Goal: Task Accomplishment & Management: Use online tool/utility

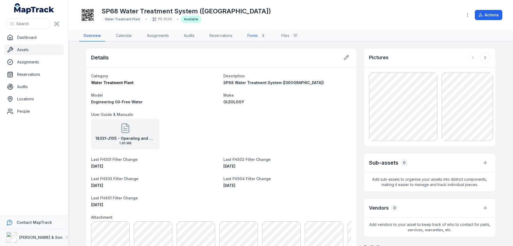
click at [257, 35] on link "Forms 2" at bounding box center [257, 35] width 28 height 11
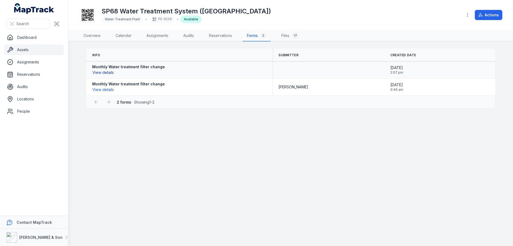
click at [103, 73] on button "View details" at bounding box center [103, 73] width 22 height 6
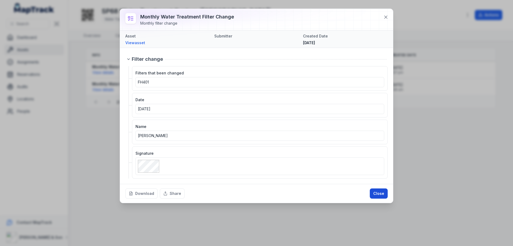
click at [384, 193] on button "Close" at bounding box center [379, 193] width 18 height 10
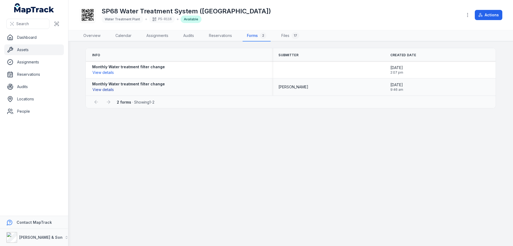
click at [104, 90] on button "View details" at bounding box center [103, 90] width 22 height 6
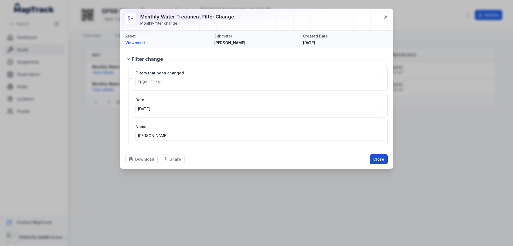
click at [373, 160] on button "Close" at bounding box center [379, 159] width 18 height 10
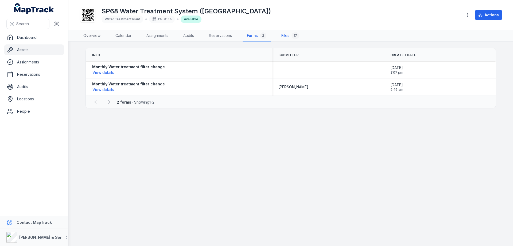
click at [286, 36] on link "Files 17" at bounding box center [290, 35] width 26 height 11
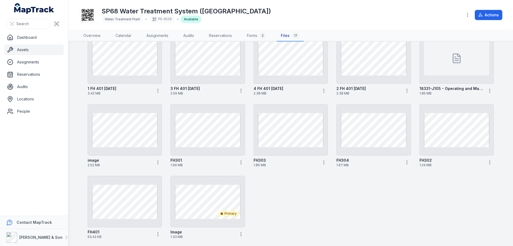
scroll to position [118, 0]
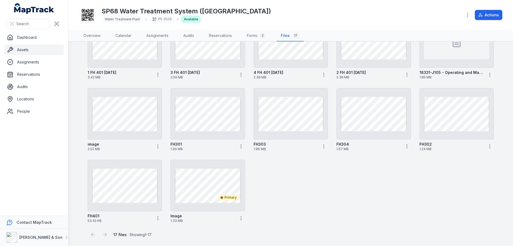
drag, startPoint x: 123, startPoint y: 134, endPoint x: 325, endPoint y: 187, distance: 208.8
click at [316, 198] on div "20250730_115159 2.53 MB 20250730_124805 2.36 MB 20250730_121631 2.35 MB 2025073…" at bounding box center [291, 83] width 411 height 282
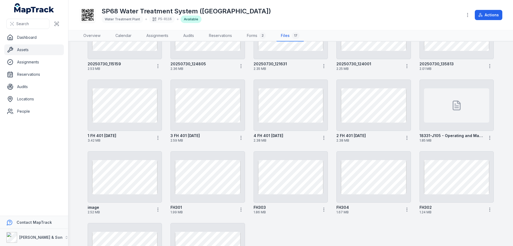
scroll to position [0, 0]
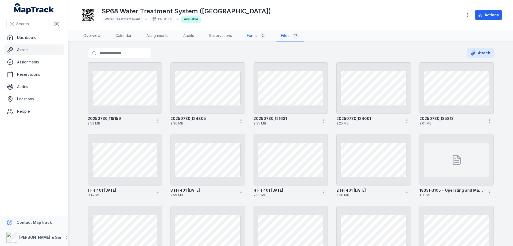
click at [252, 36] on link "Forms 2" at bounding box center [257, 35] width 28 height 11
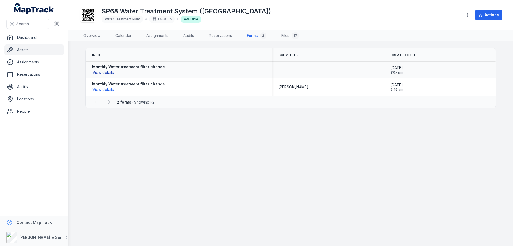
click at [101, 71] on button "View details" at bounding box center [103, 73] width 22 height 6
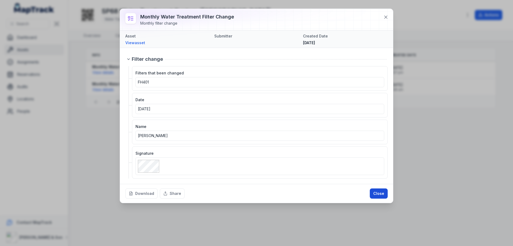
click at [377, 191] on button "Close" at bounding box center [379, 193] width 18 height 10
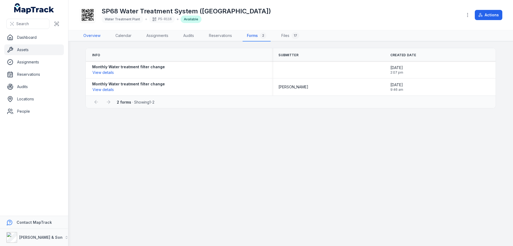
click at [90, 33] on link "Overview" at bounding box center [92, 35] width 26 height 11
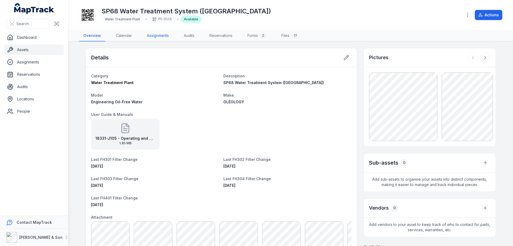
click at [158, 36] on link "Assignments" at bounding box center [158, 35] width 30 height 11
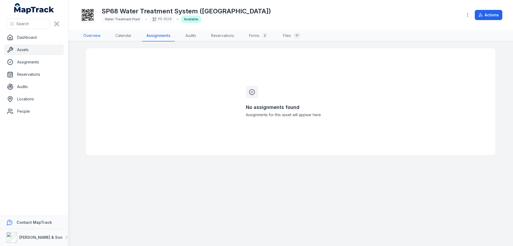
click at [86, 35] on link "Overview" at bounding box center [92, 35] width 26 height 11
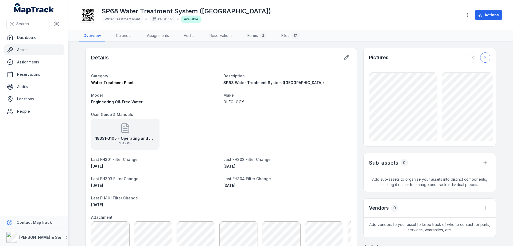
click at [485, 57] on icon at bounding box center [485, 57] width 5 height 5
click at [485, 57] on div at bounding box center [479, 57] width 22 height 10
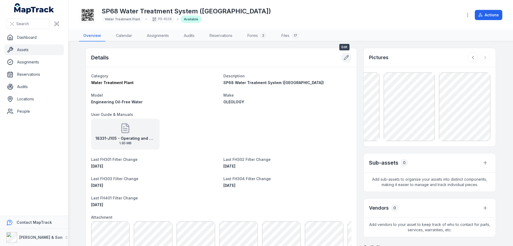
click at [345, 55] on icon at bounding box center [346, 57] width 5 height 5
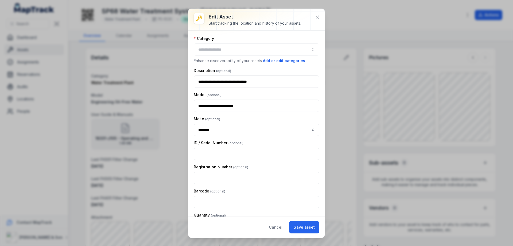
type input "**********"
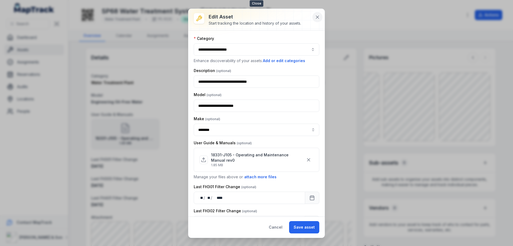
click at [319, 17] on icon at bounding box center [317, 16] width 5 height 5
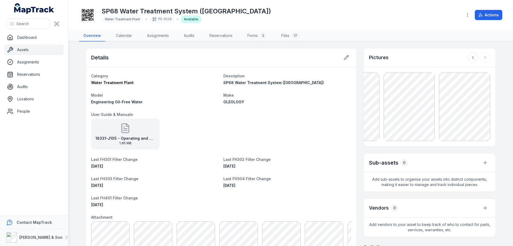
scroll to position [71, 0]
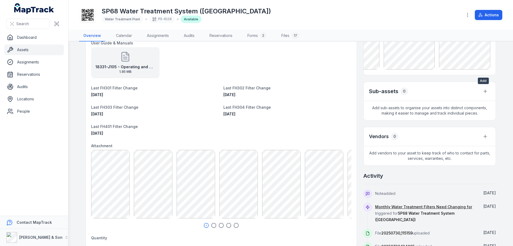
click at [483, 89] on icon "button" at bounding box center [485, 91] width 5 height 5
click at [452, 116] on div "Link existing asset" at bounding box center [457, 115] width 60 height 10
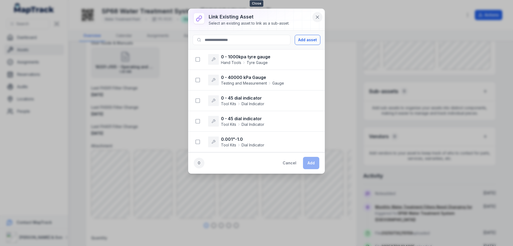
click at [318, 17] on icon at bounding box center [317, 17] width 3 height 3
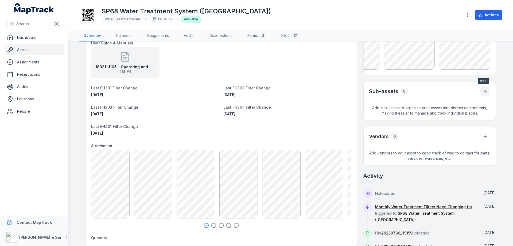
click at [481, 91] on button "button" at bounding box center [486, 91] width 10 height 10
drag, startPoint x: 456, startPoint y: 116, endPoint x: 497, endPoint y: 91, distance: 48.0
click at [497, 91] on body "Search Dashboard Assets Assignments Reservations Audits Locations People Contac…" at bounding box center [256, 123] width 513 height 246
click at [497, 91] on main "Details Category Water Treatment Plant Description SP68 Water Treatment System …" at bounding box center [290, 143] width 445 height 204
click at [485, 90] on icon "button" at bounding box center [485, 91] width 5 height 5
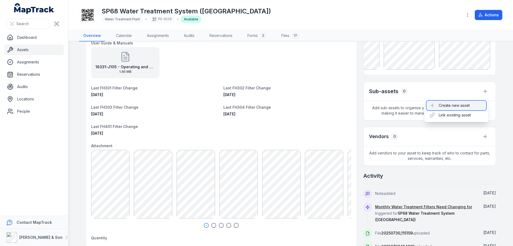
click at [444, 105] on div "Create new asset" at bounding box center [457, 106] width 60 height 10
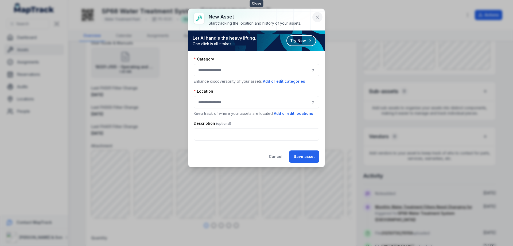
click at [320, 18] on icon at bounding box center [317, 16] width 5 height 5
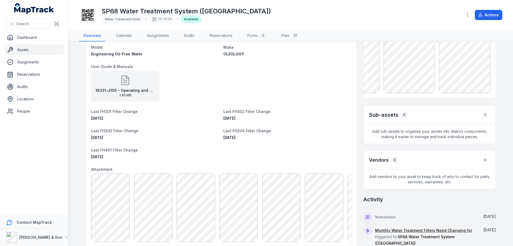
scroll to position [0, 0]
